Goal: Find specific page/section: Find specific page/section

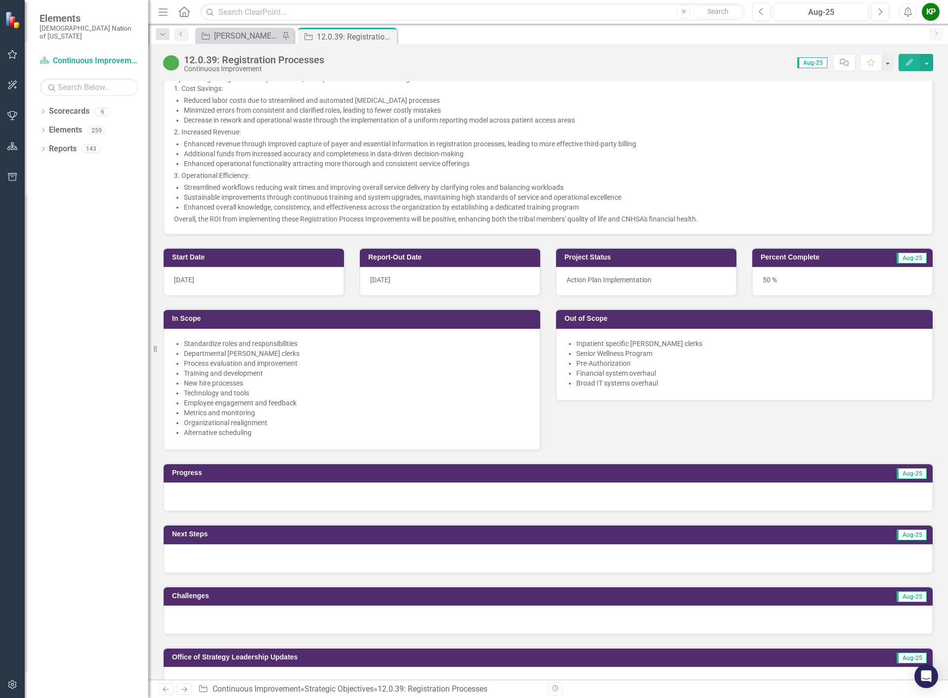
scroll to position [247, 0]
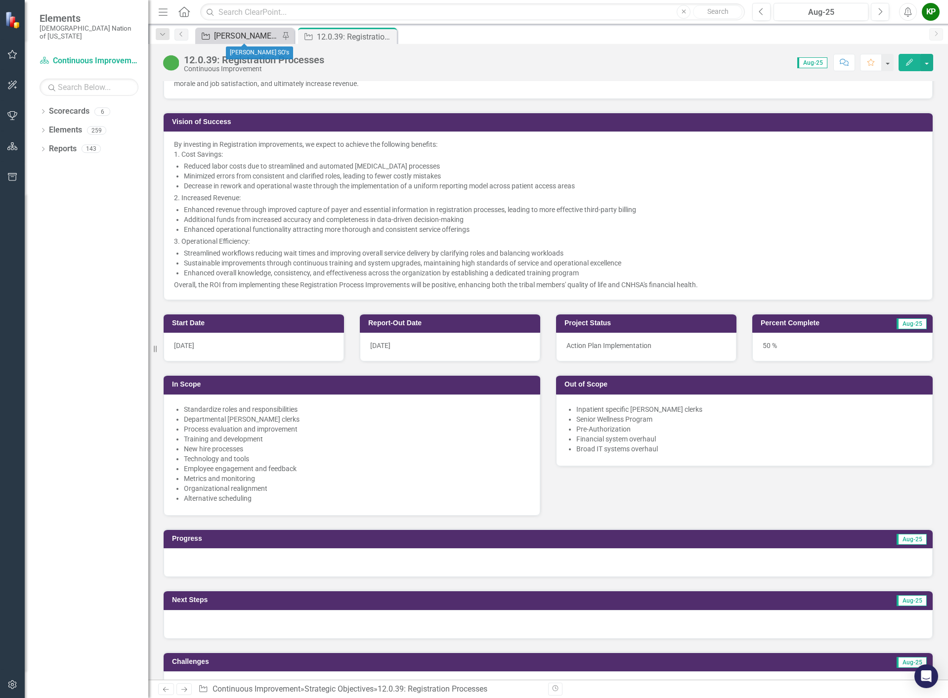
click at [245, 30] on div "[PERSON_NAME] SO's" at bounding box center [246, 36] width 65 height 12
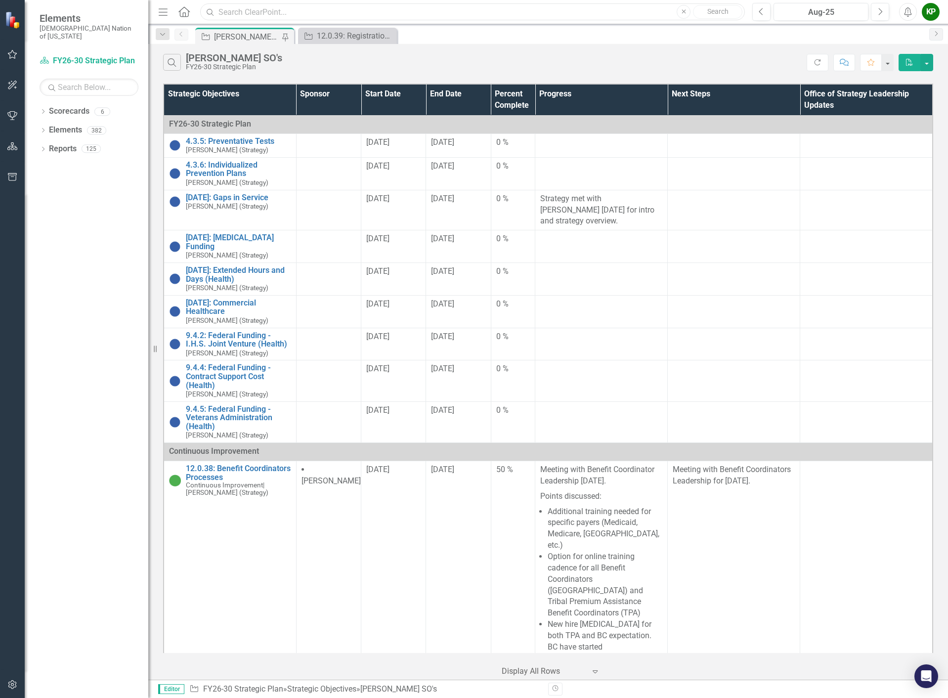
click at [272, 7] on input "text" at bounding box center [472, 11] width 545 height 17
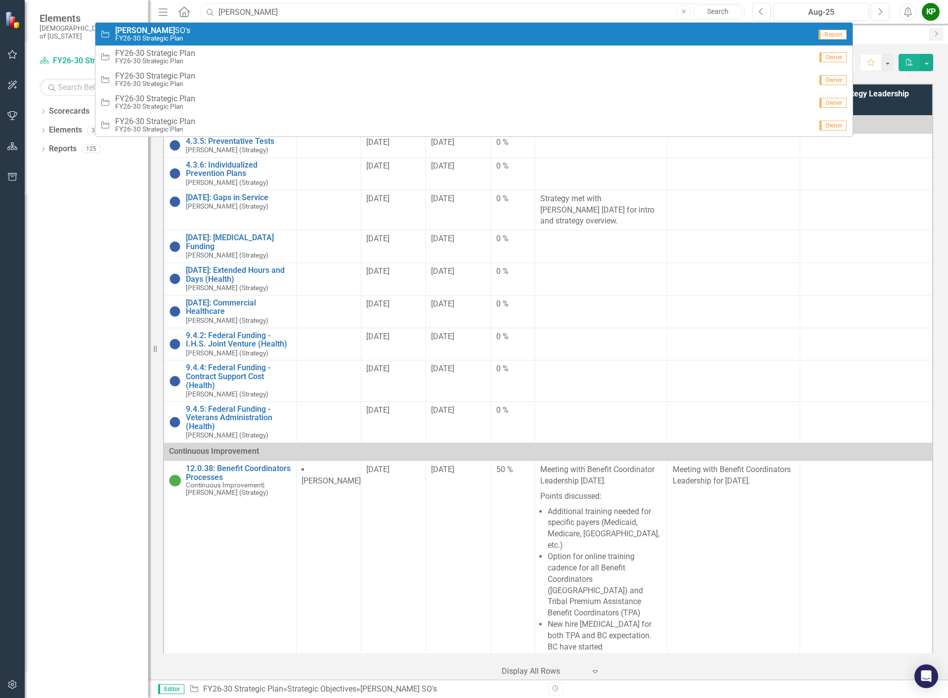
type input "[PERSON_NAME]"
click at [218, 33] on div "Strategic Objective [PERSON_NAME] SO's FY26-30 Strategic Plan" at bounding box center [455, 34] width 711 height 16
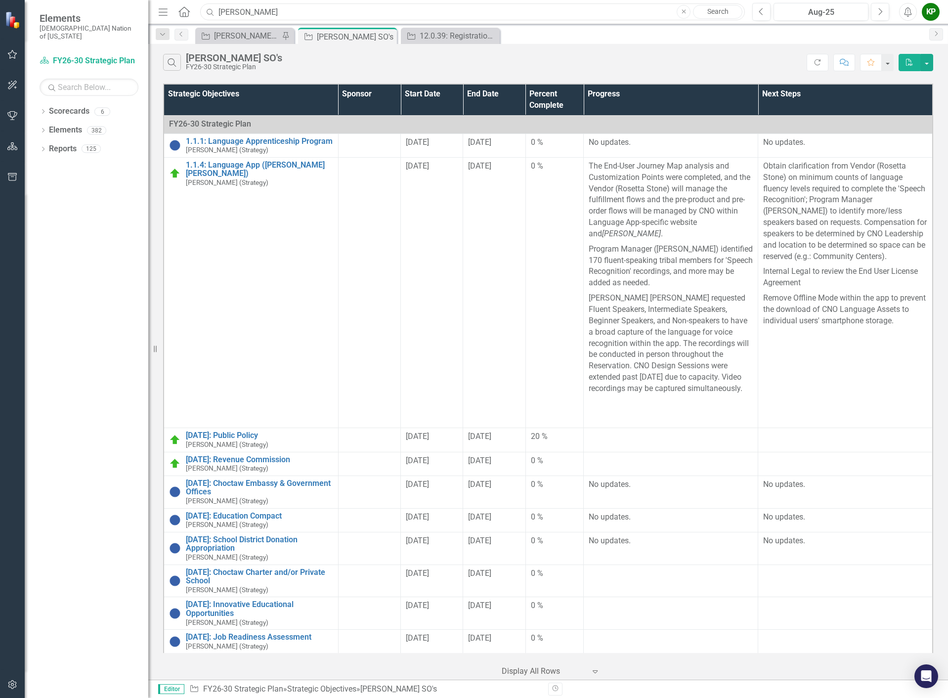
click at [250, 15] on input "[PERSON_NAME]" at bounding box center [472, 11] width 545 height 17
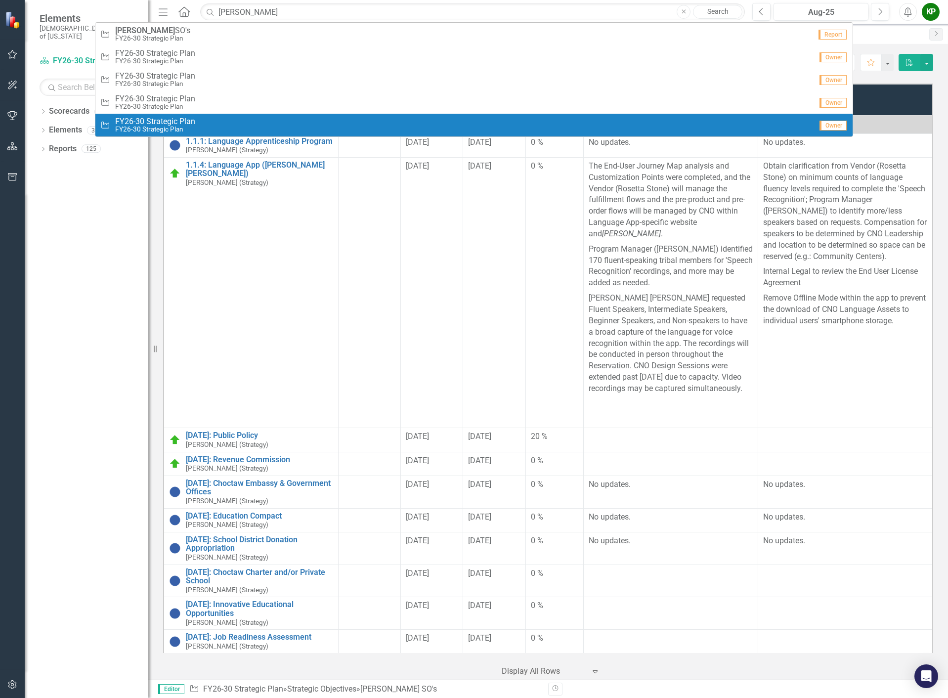
click at [95, 333] on div "Dropdown Scorecards 6 FY26-30 Strategic Plan Continuous Improvement FY26-30 Ope…" at bounding box center [87, 400] width 124 height 595
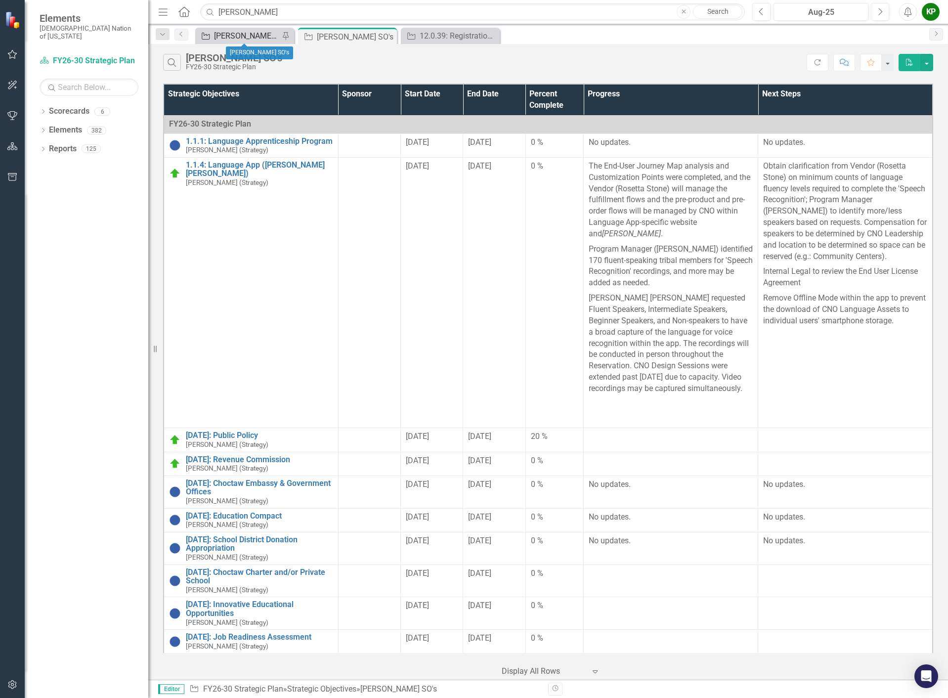
click at [218, 37] on div "[PERSON_NAME] SO's" at bounding box center [246, 36] width 65 height 12
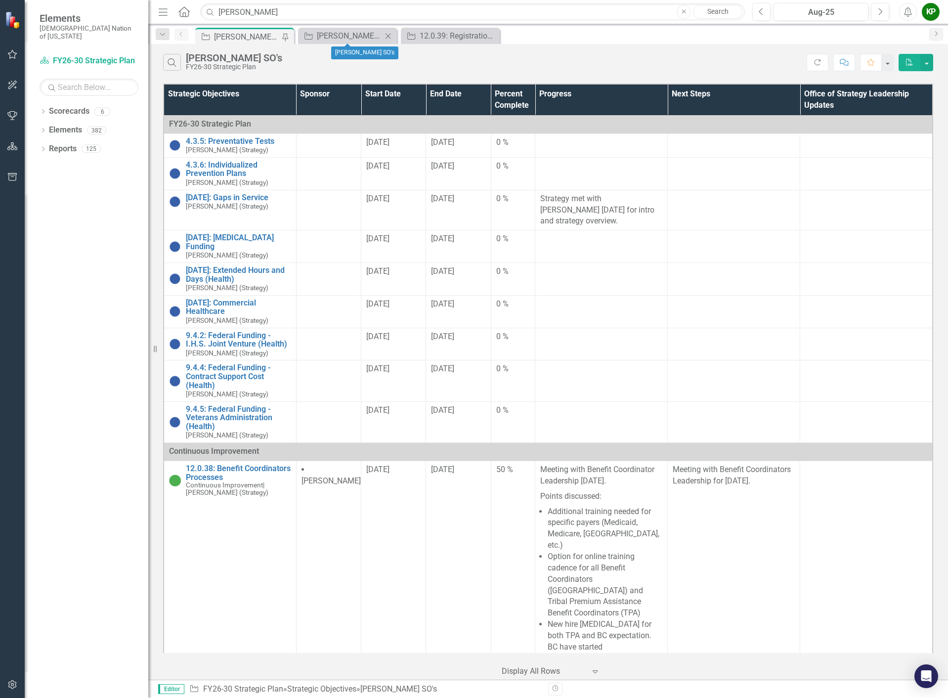
click at [388, 34] on icon "Close" at bounding box center [388, 36] width 10 height 8
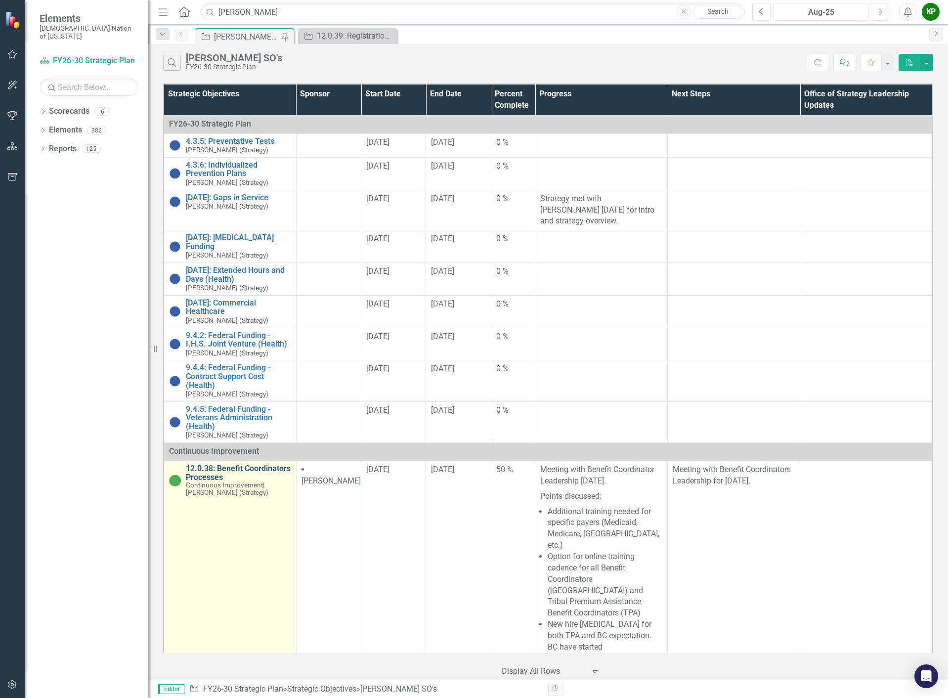
click at [214, 469] on link "12.0.38: Benefit Coordinators Processes" at bounding box center [238, 472] width 105 height 17
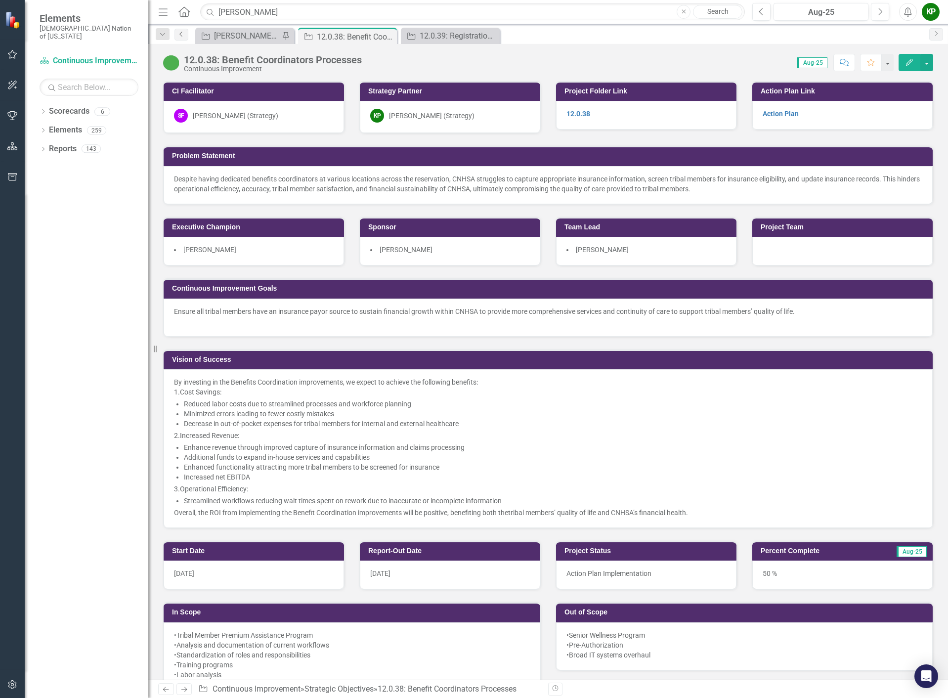
click at [183, 37] on icon "Previous" at bounding box center [181, 34] width 8 height 6
